Goal: Unclear

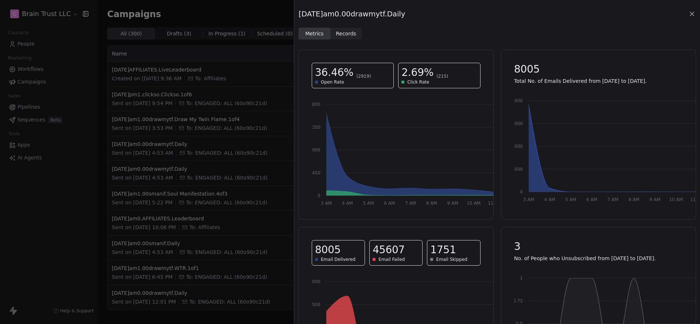
scroll to position [77, 0]
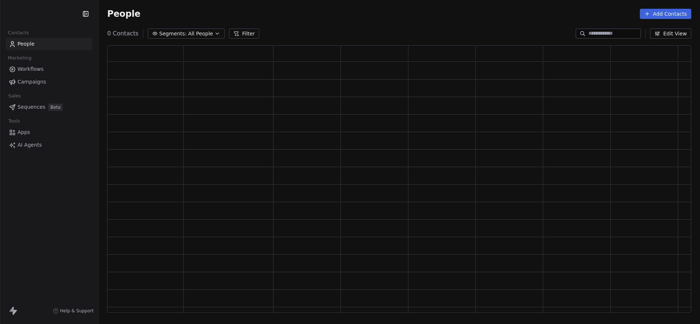
scroll to position [268, 584]
